Goal: Contribute content: Add original content to the website for others to see

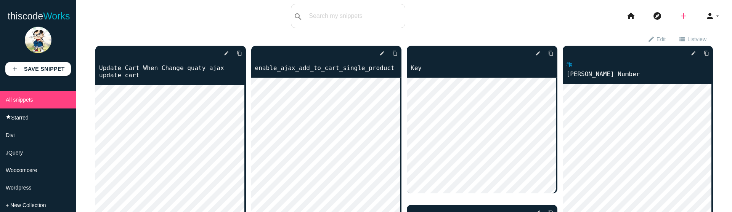
click at [680, 15] on icon "add" at bounding box center [683, 16] width 9 height 24
drag, startPoint x: 521, startPoint y: 28, endPoint x: 548, endPoint y: 27, distance: 26.7
click at [523, 28] on div "thiscodeworks search All: All: Code: Title: Tag: All: Code: Title: Tag: search …" at bounding box center [366, 16] width 732 height 24
click at [679, 15] on icon "add" at bounding box center [683, 16] width 9 height 24
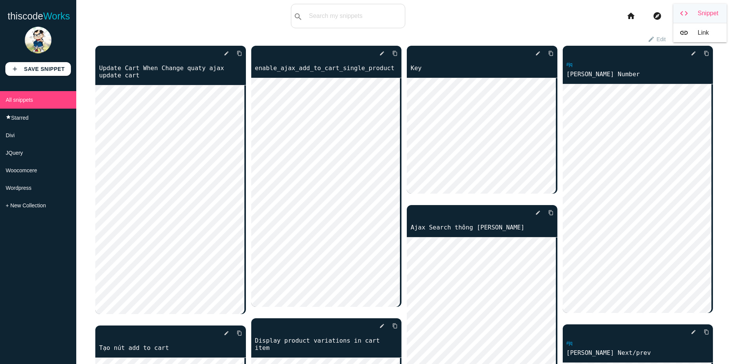
click at [690, 15] on link "code Snippet" at bounding box center [699, 13] width 53 height 19
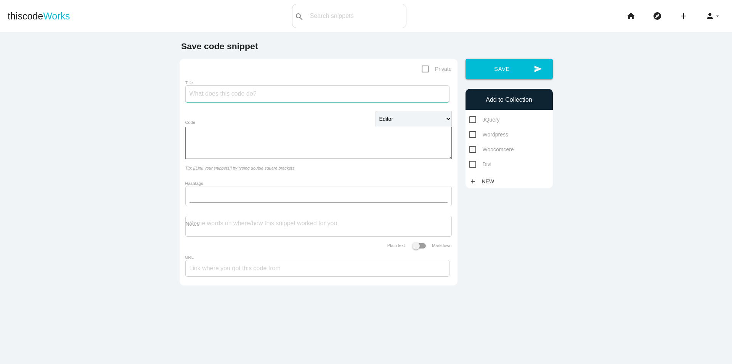
click at [234, 98] on input "Title" at bounding box center [317, 93] width 264 height 17
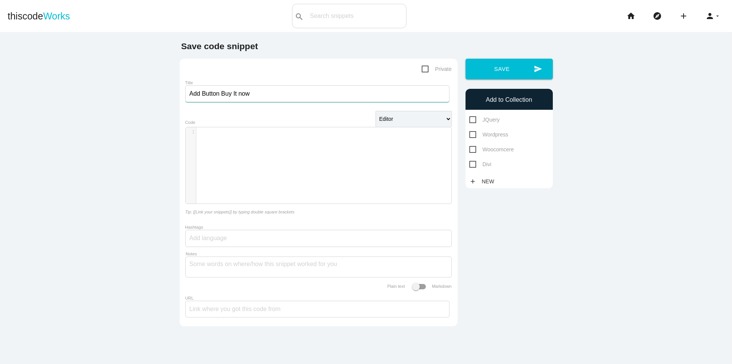
type input "Add Button Buy It now"
click at [272, 153] on div "​ x 1 ​" at bounding box center [324, 171] width 277 height 88
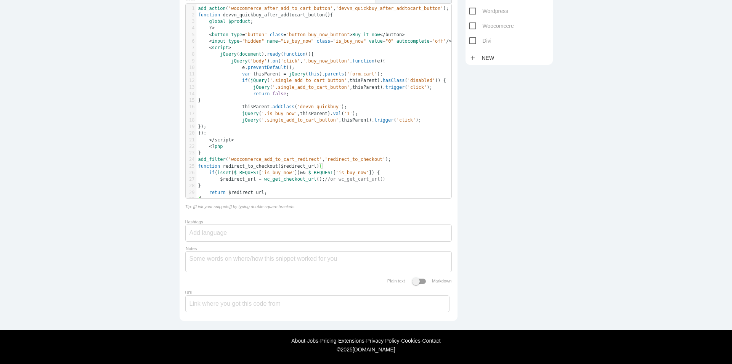
scroll to position [138, 0]
click at [221, 225] on input "Hashtags" at bounding box center [212, 233] width 46 height 16
drag, startPoint x: 666, startPoint y: 221, endPoint x: 636, endPoint y: 190, distance: 43.4
click at [664, 220] on main "Save code snippet Private Title Add Button Buy It now Editor HTML Editor Javasc…" at bounding box center [366, 120] width 732 height 422
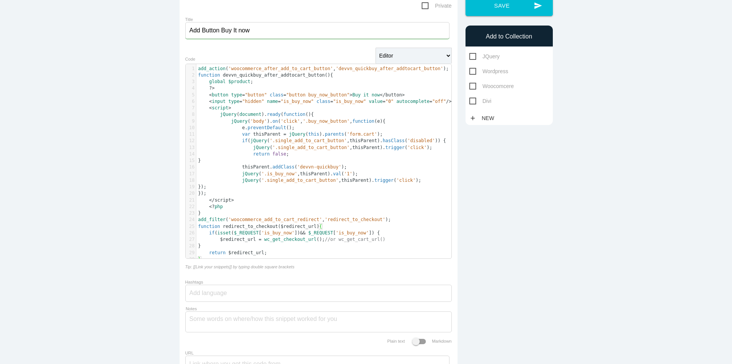
scroll to position [23, 0]
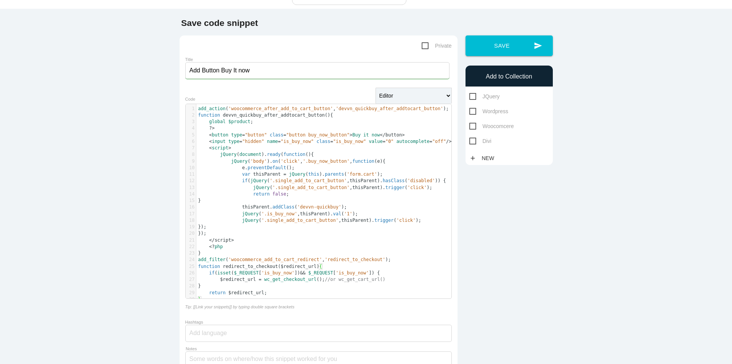
click at [493, 127] on span "Woocomcere" at bounding box center [491, 127] width 45 height 10
click at [474, 127] on input "Woocomcere" at bounding box center [471, 124] width 5 height 5
checkbox input "true"
click at [506, 47] on button "send Save" at bounding box center [508, 45] width 87 height 21
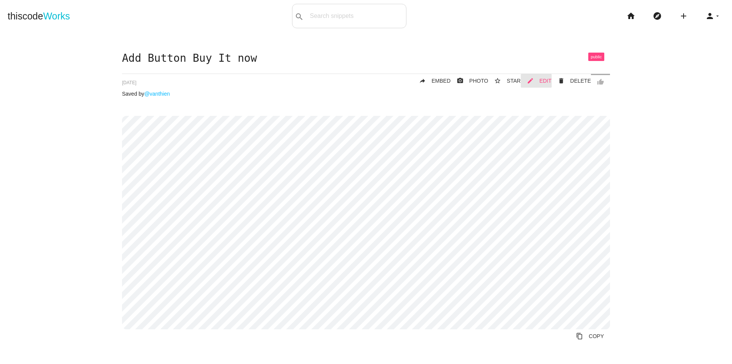
click at [547, 79] on span "EDIT" at bounding box center [545, 81] width 12 height 6
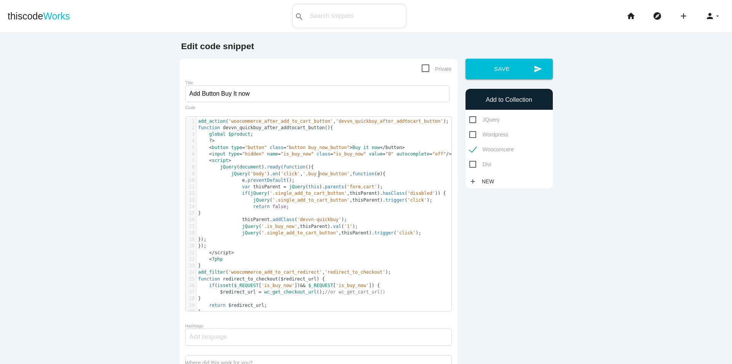
click at [316, 173] on span "'.buy_now_button'" at bounding box center [326, 173] width 47 height 5
type textarea "add_action('woocommerce_after_add_to_cart_button','devvn_quickbuy_after_addtoca…"
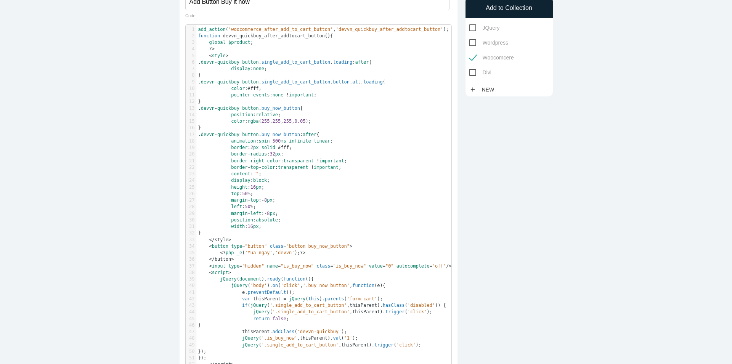
scroll to position [0, 0]
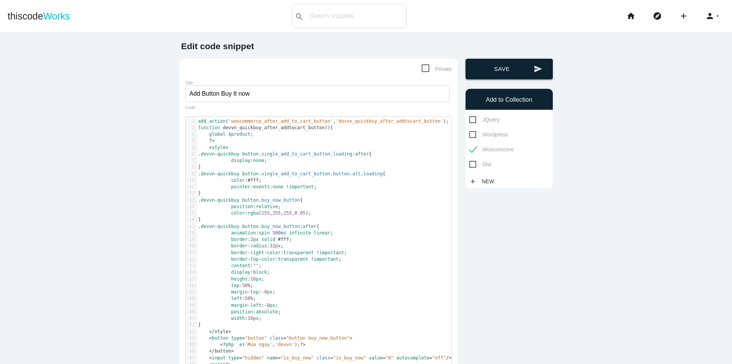
click at [505, 68] on button "send Save" at bounding box center [508, 69] width 87 height 21
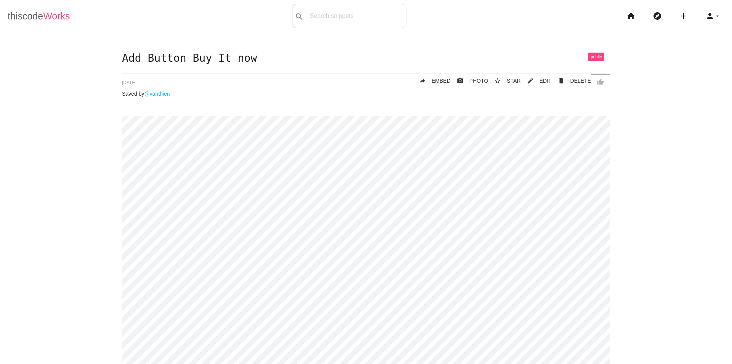
click at [14, 19] on link "thiscode Works" at bounding box center [39, 16] width 63 height 24
